Goal: Information Seeking & Learning: Learn about a topic

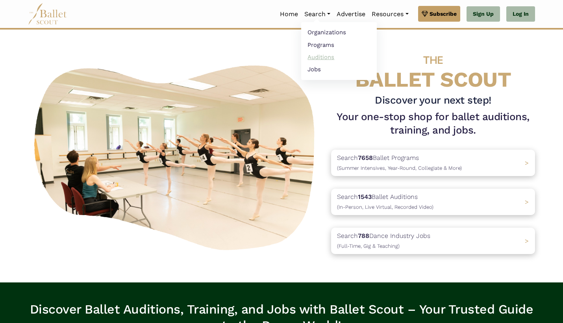
click at [315, 58] on link "Auditions" at bounding box center [339, 57] width 76 height 12
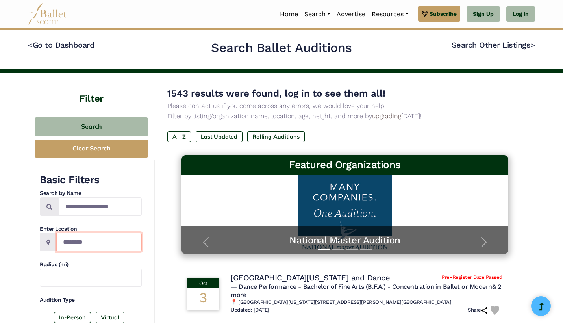
click at [113, 235] on input "Location" at bounding box center [98, 242] width 85 height 18
type input "***"
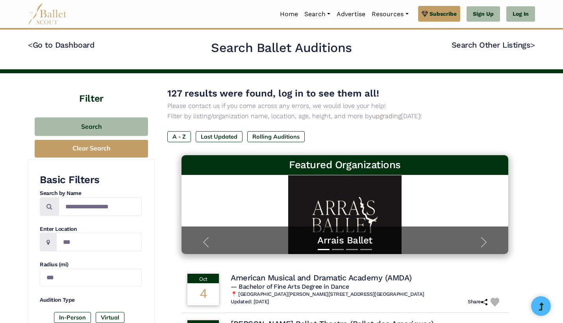
scroll to position [2, 0]
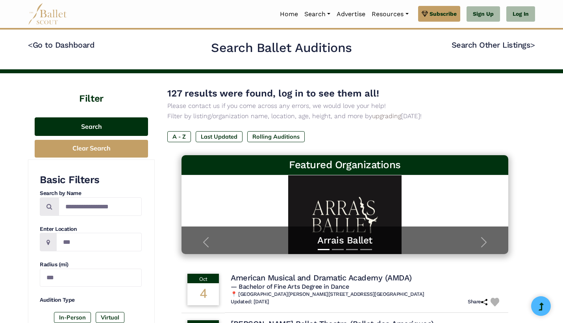
click at [127, 126] on button "Search" at bounding box center [91, 126] width 113 height 18
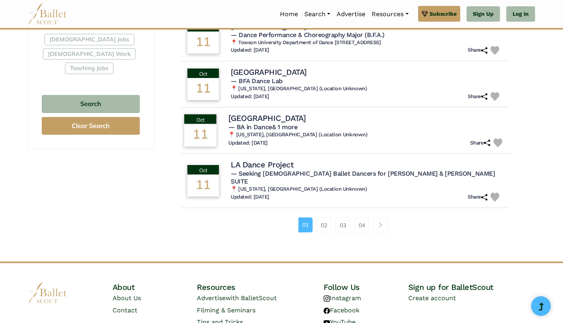
scroll to position [486, 0]
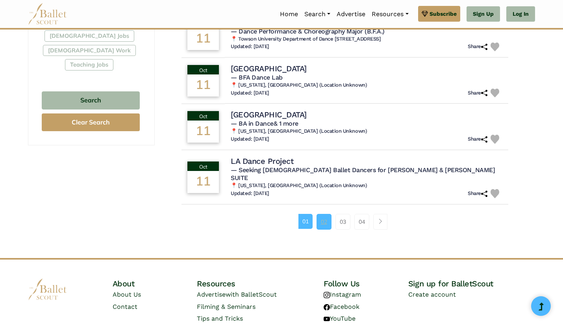
click at [325, 214] on link "02" at bounding box center [323, 222] width 15 height 16
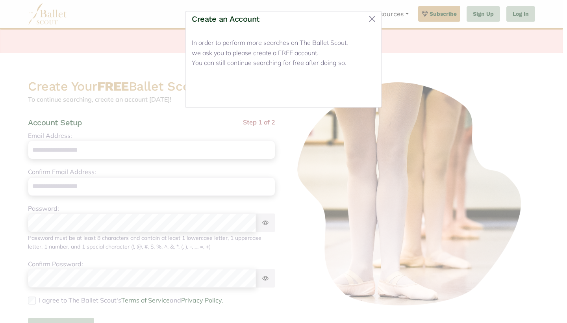
click at [358, 92] on button "Close" at bounding box center [360, 92] width 30 height 18
